Goal: Information Seeking & Learning: Learn about a topic

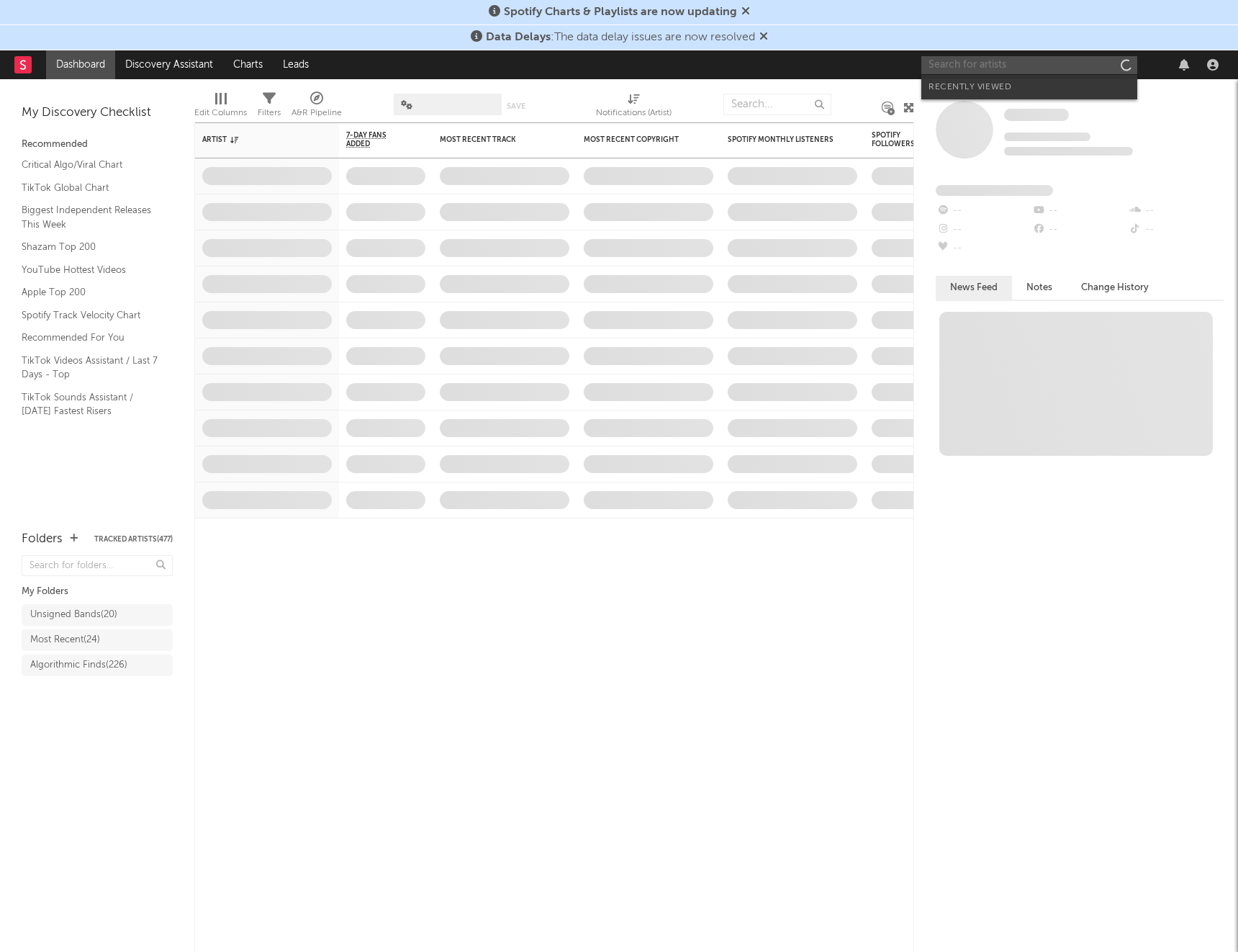
click at [990, 64] on input "text" at bounding box center [1029, 65] width 216 height 18
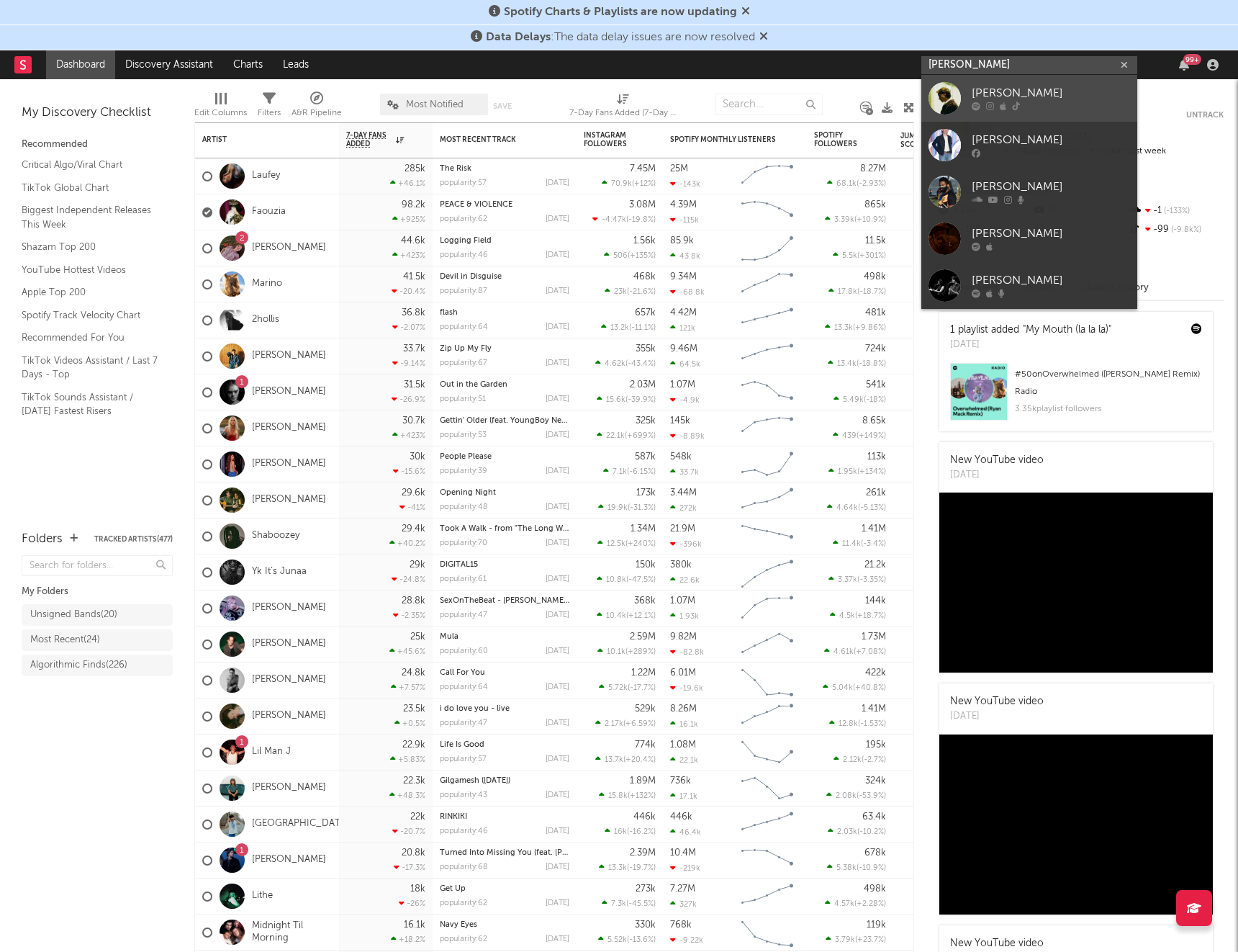
type input "[PERSON_NAME]"
click at [1036, 93] on div "[PERSON_NAME]" at bounding box center [1051, 93] width 159 height 17
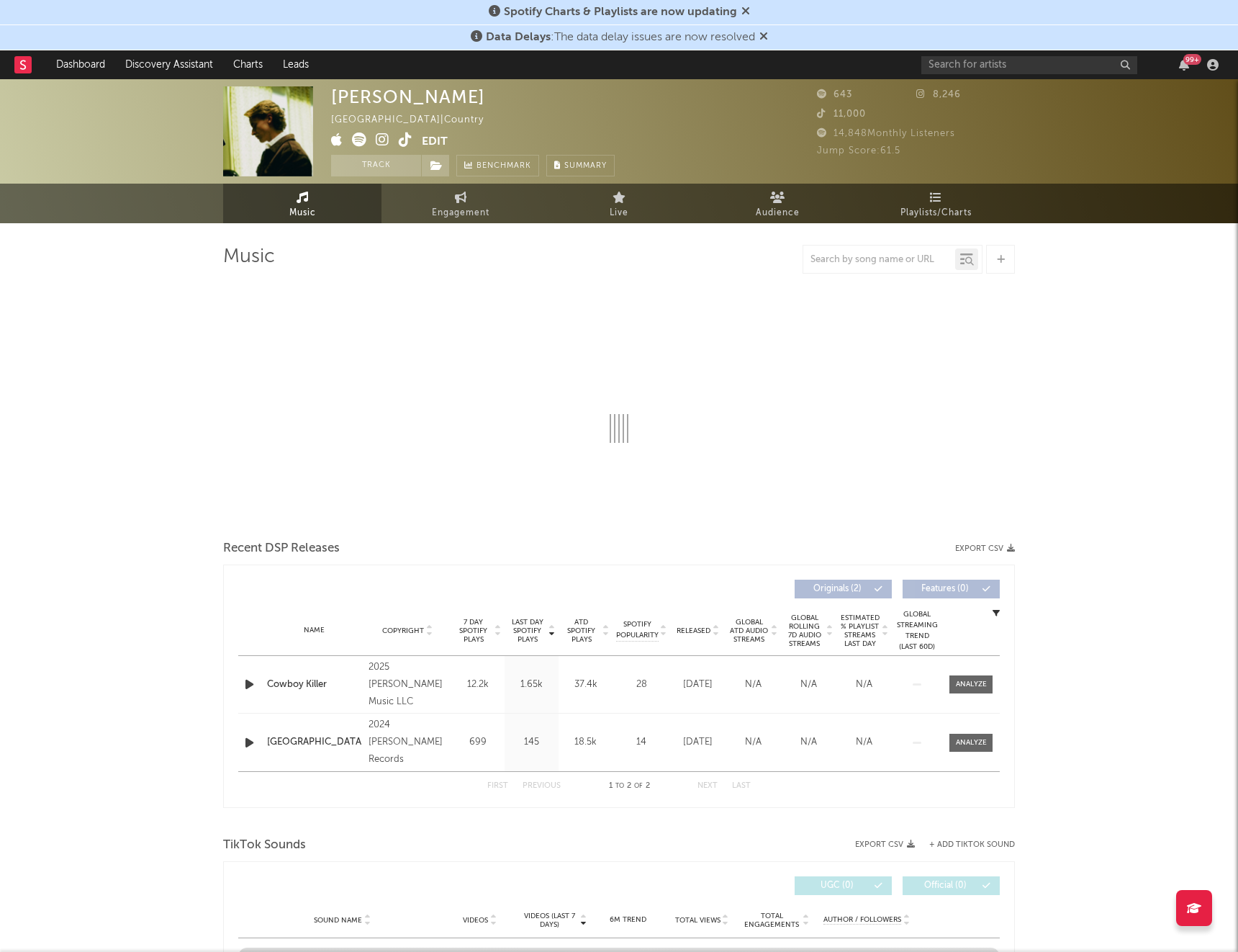
select select "1w"
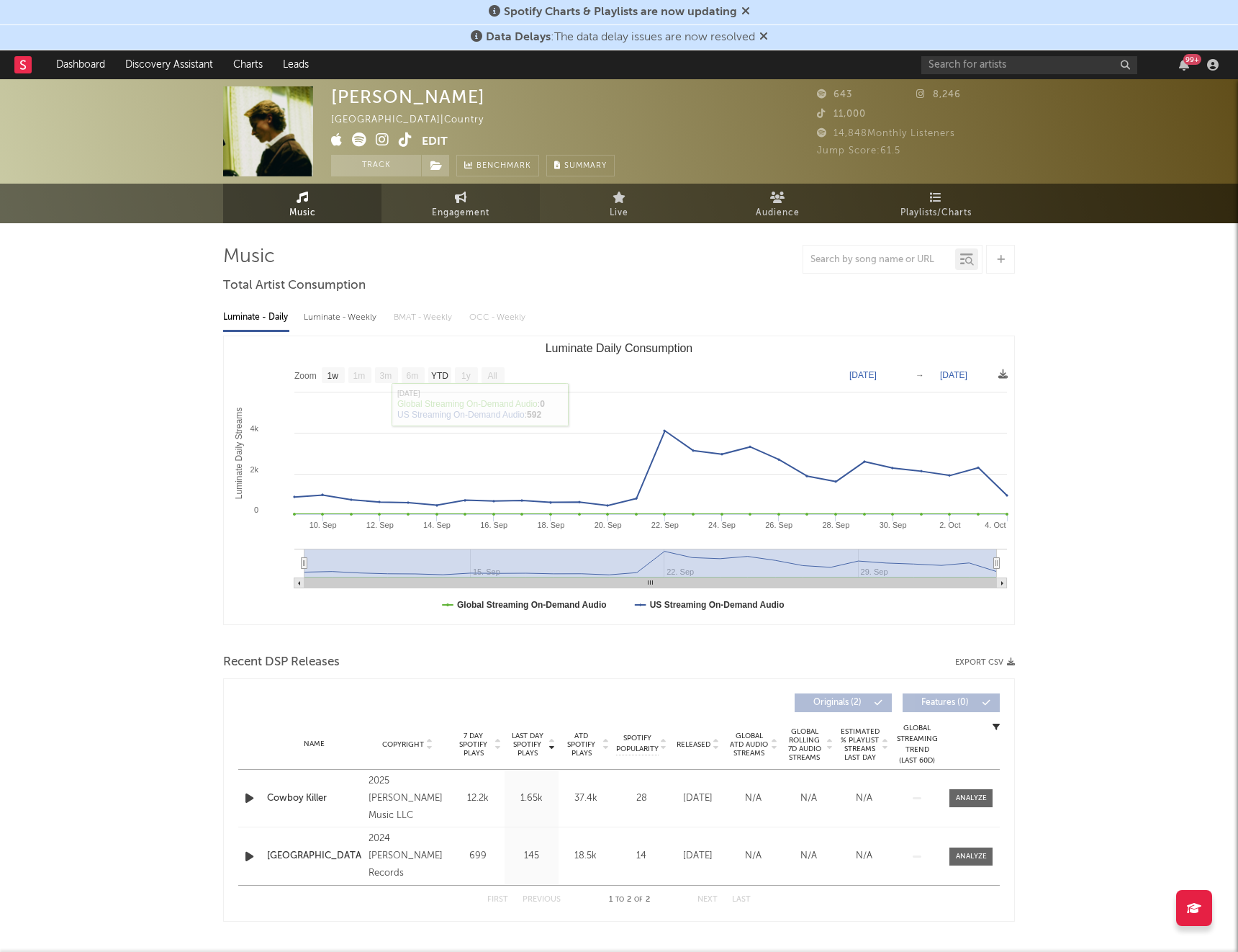
click at [494, 209] on link "Engagement" at bounding box center [461, 202] width 159 height 39
select select "1w"
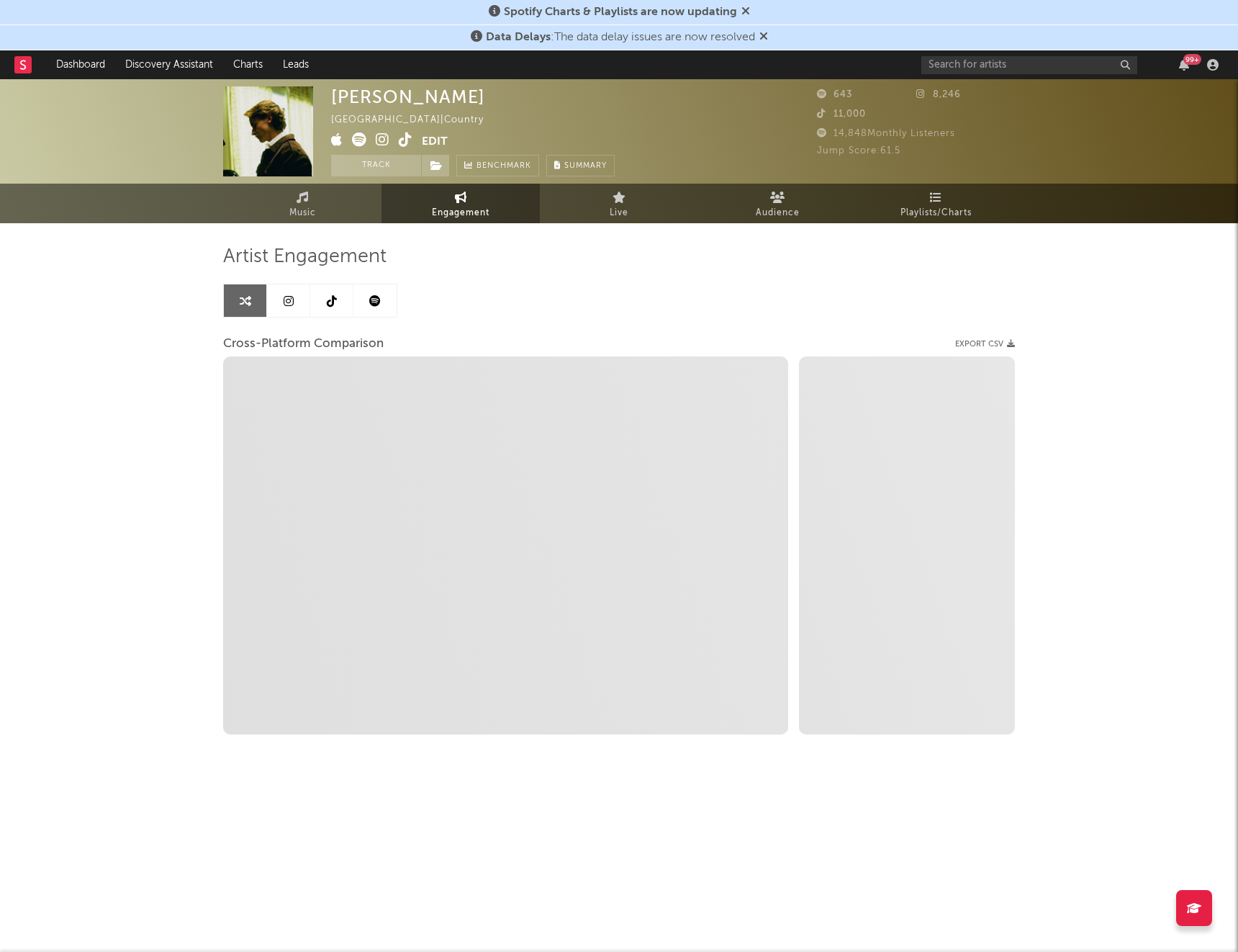
select select "1m"
